Goal: Task Accomplishment & Management: Manage account settings

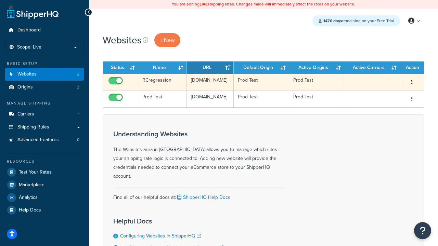
click at [412, 82] on icon "button" at bounding box center [411, 82] width 1 height 5
click at [0, 0] on link "Delete" at bounding box center [0, 0] width 0 height 0
